Goal: Information Seeking & Learning: Check status

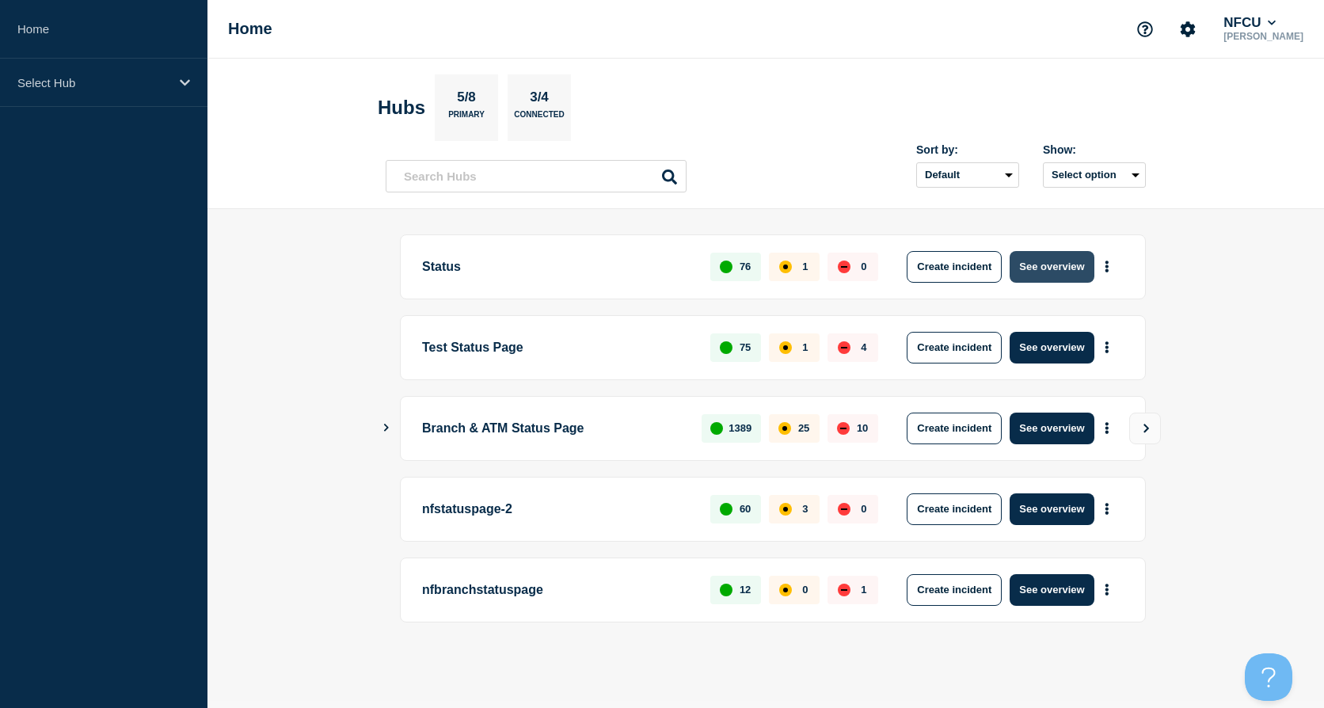
click at [1027, 255] on button "See overview" at bounding box center [1052, 267] width 84 height 32
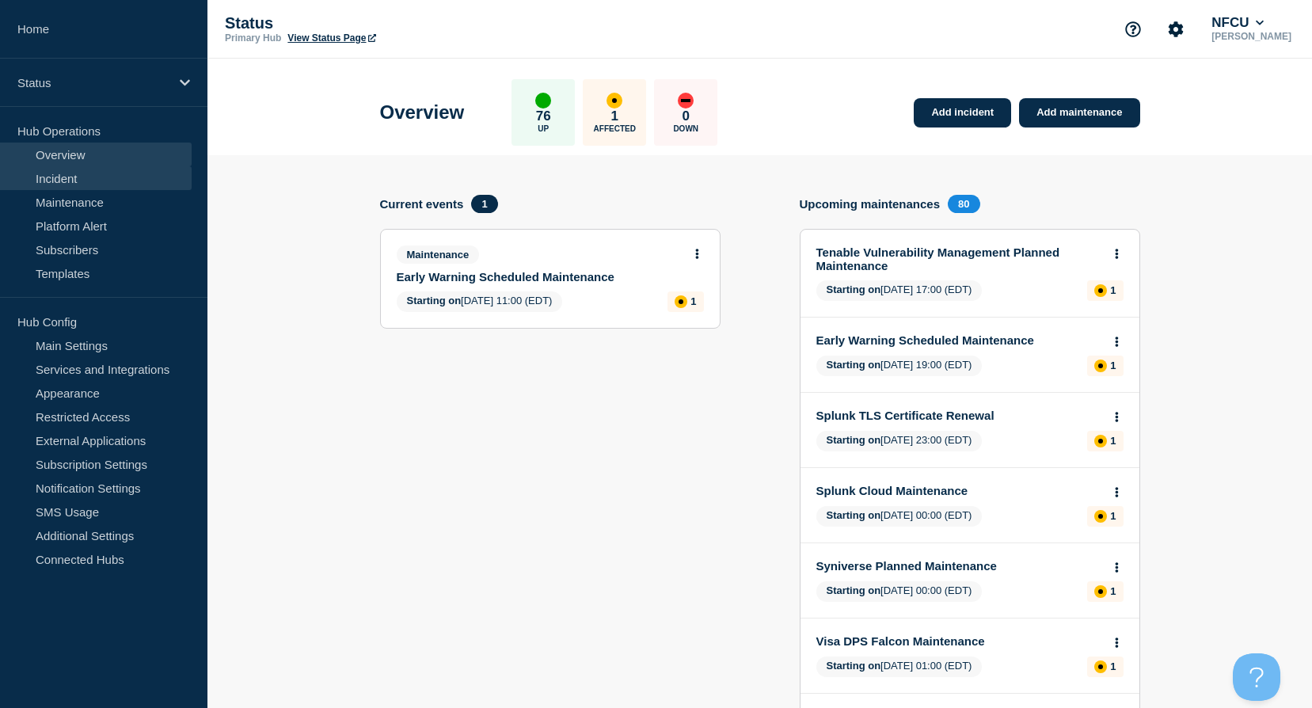
click at [108, 184] on link "Incident" at bounding box center [96, 178] width 192 height 24
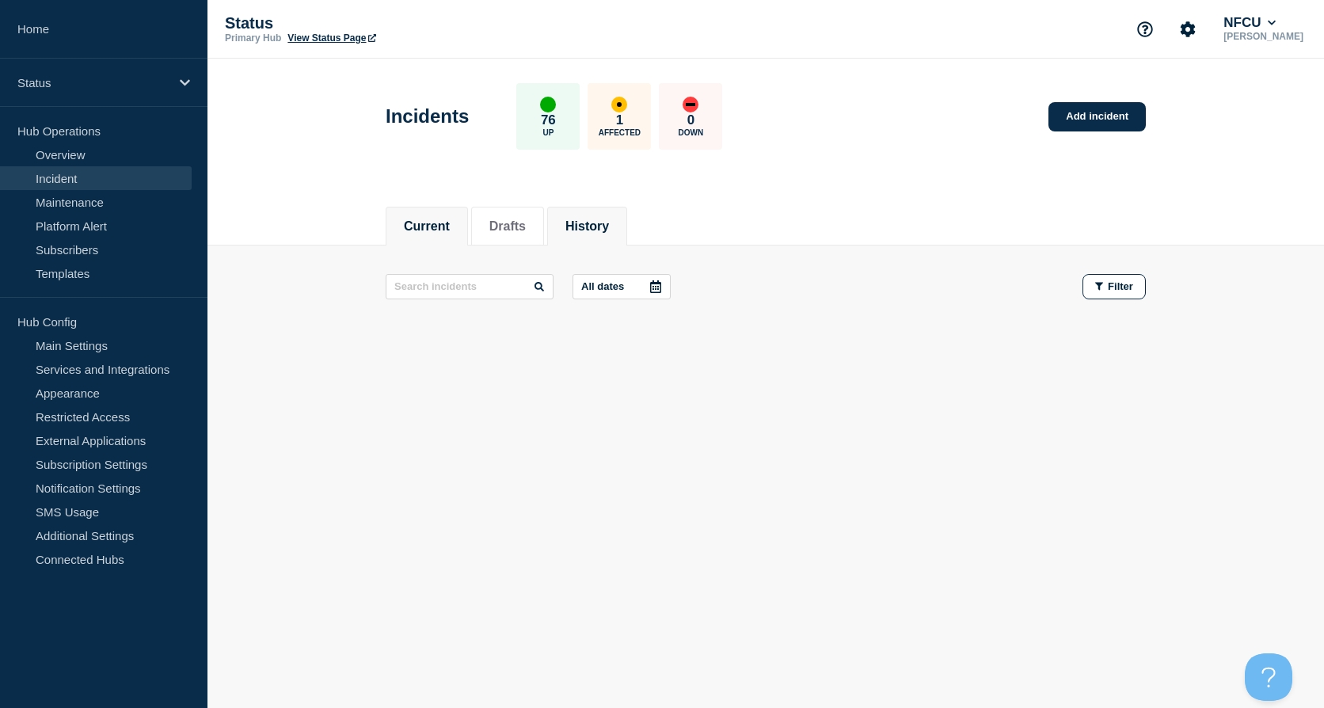
click at [601, 231] on button "History" at bounding box center [587, 226] width 44 height 14
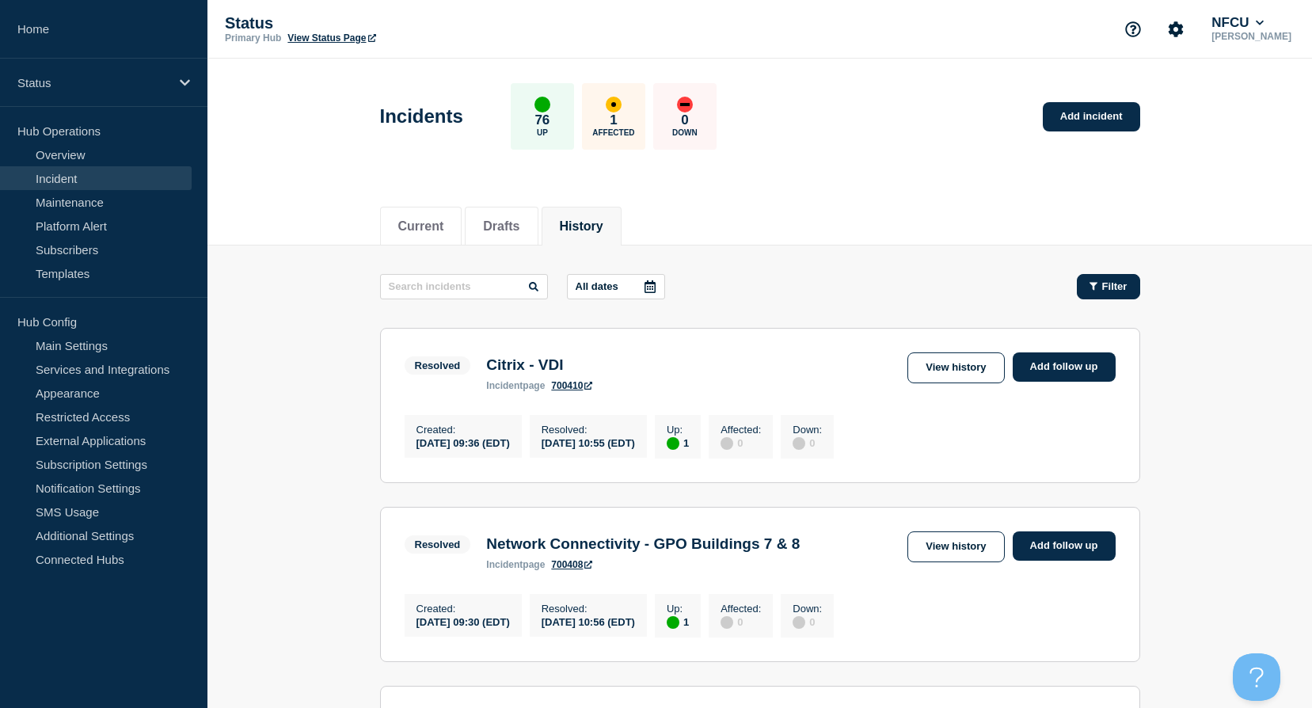
click at [1108, 292] on button "Filter" at bounding box center [1108, 286] width 63 height 25
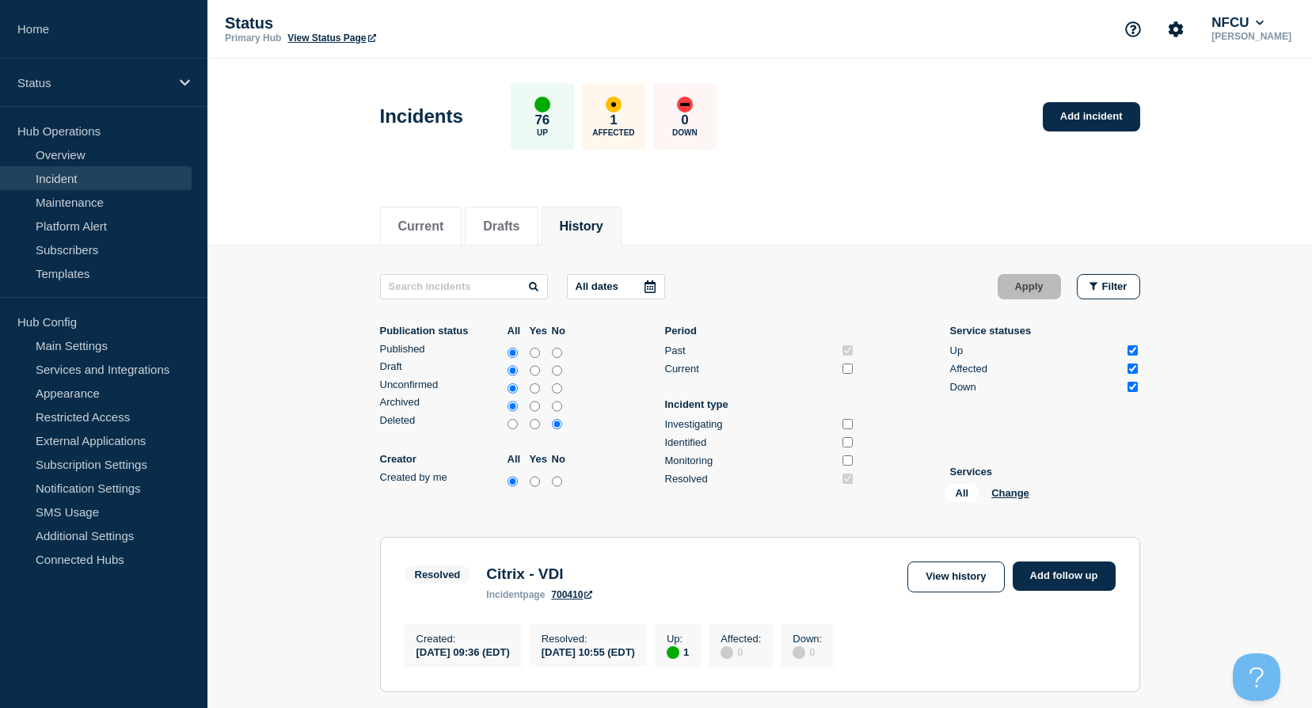
click at [848, 446] on input "Identified" at bounding box center [848, 442] width 10 height 10
checkbox input "true"
click at [847, 474] on input "Resolved" at bounding box center [848, 479] width 10 height 10
checkbox input "false"
click at [1014, 286] on button "Apply" at bounding box center [1029, 286] width 63 height 25
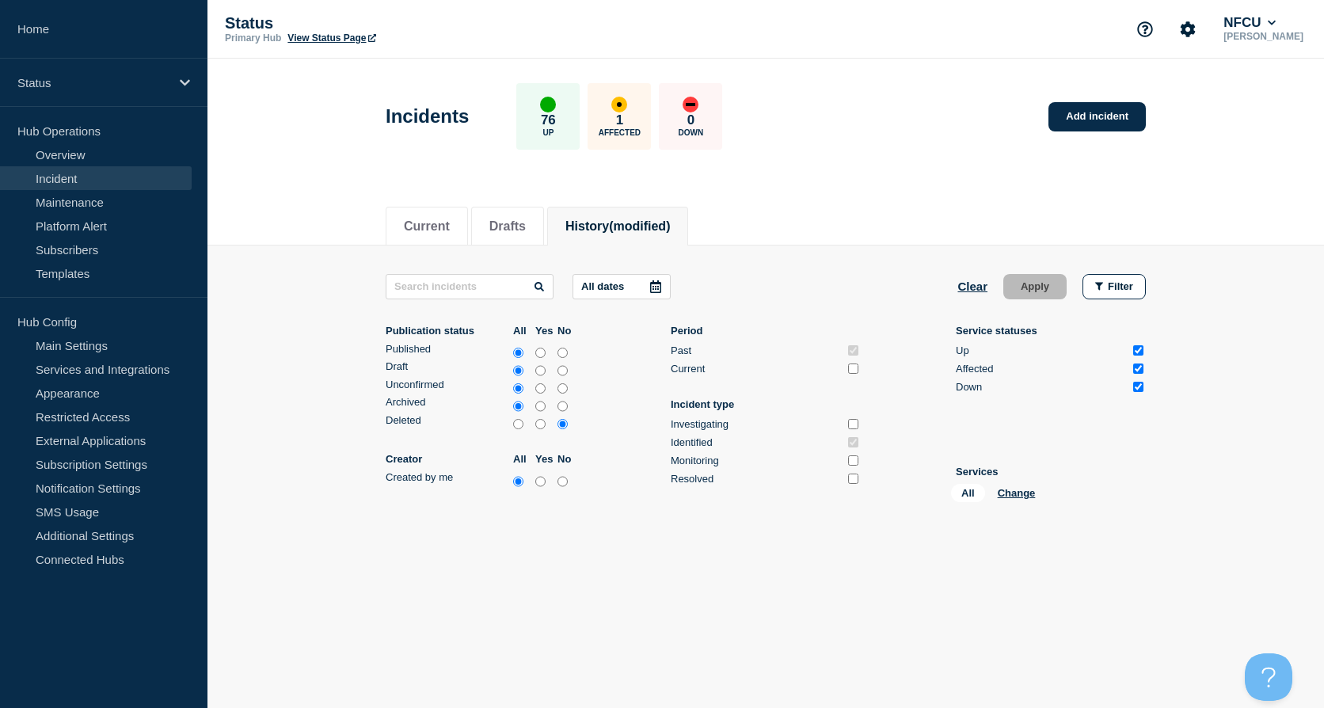
click at [670, 223] on span "(modified)" at bounding box center [639, 225] width 61 height 13
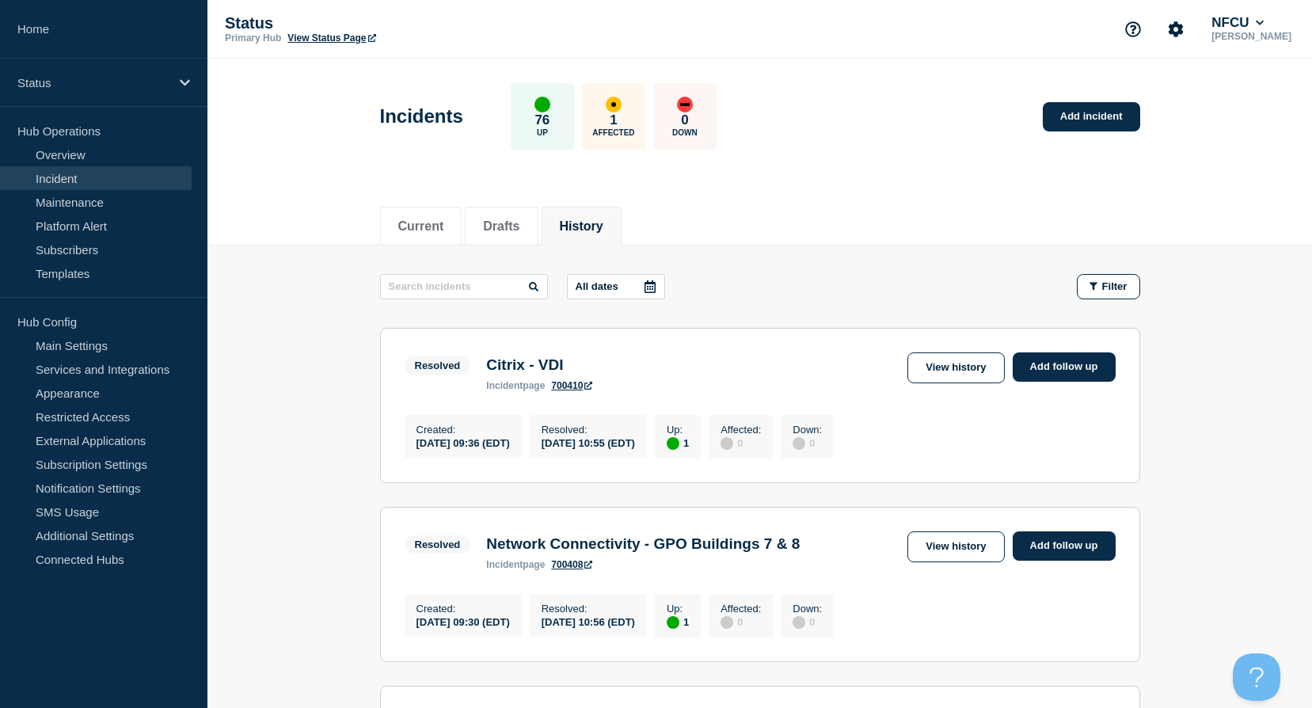
click at [657, 291] on icon at bounding box center [650, 286] width 13 height 13
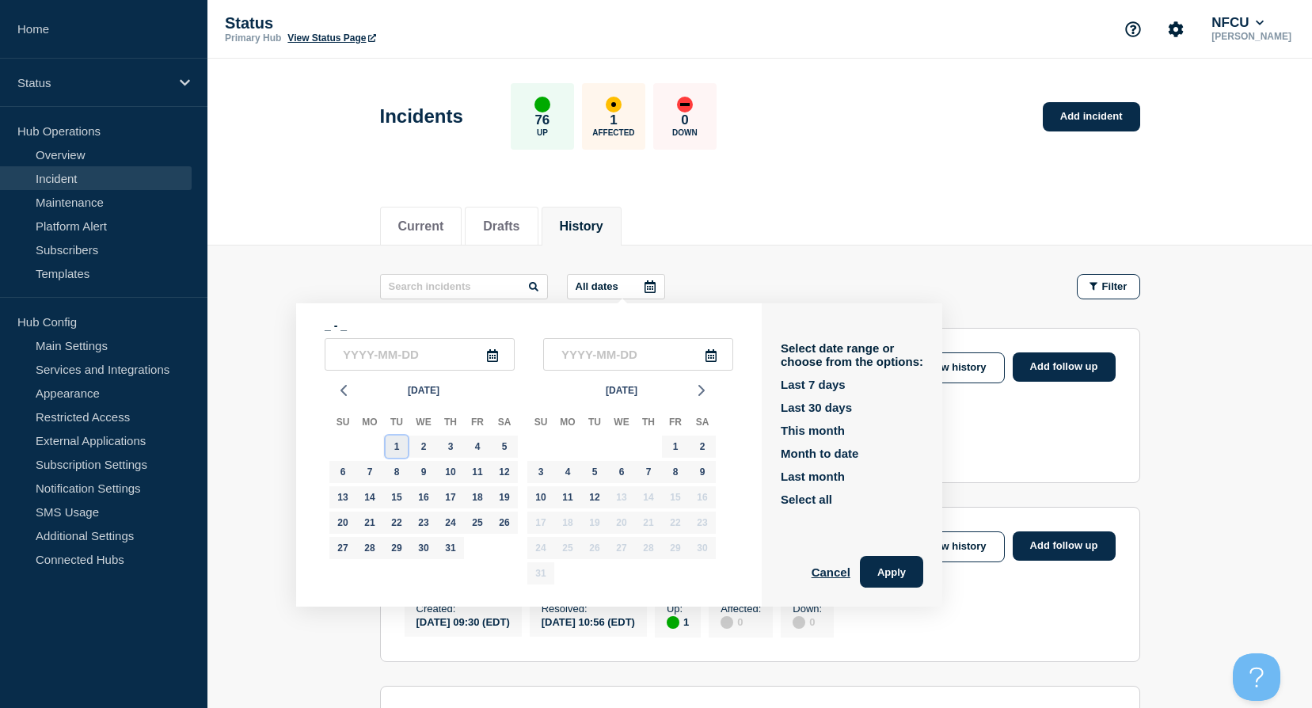
click at [402, 443] on div "1" at bounding box center [397, 447] width 22 height 22
type input "2025-07-01"
click at [452, 557] on div "31" at bounding box center [451, 548] width 22 height 22
type input "2025-07-31"
click at [903, 569] on button "Apply" at bounding box center [891, 572] width 63 height 32
